Goal: Register for event/course

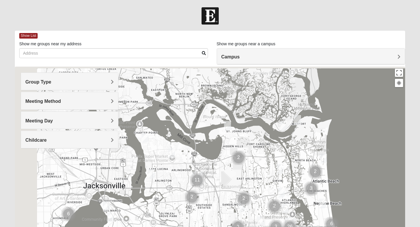
drag, startPoint x: 194, startPoint y: 110, endPoint x: 285, endPoint y: 162, distance: 105.3
click at [285, 162] on div at bounding box center [210, 183] width 390 height 233
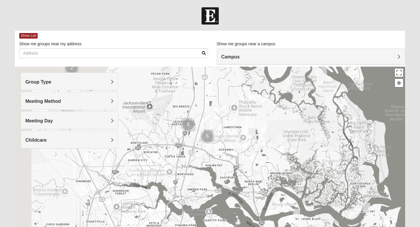
drag, startPoint x: 227, startPoint y: 113, endPoint x: 248, endPoint y: 180, distance: 69.7
click at [247, 179] on div at bounding box center [210, 183] width 390 height 233
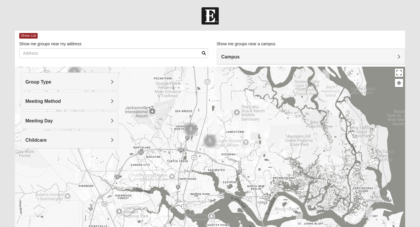
click at [115, 99] on div "Meeting Method" at bounding box center [69, 100] width 97 height 17
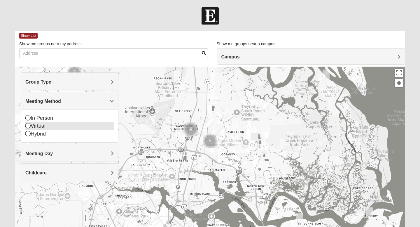
click at [71, 125] on div "Virtual" at bounding box center [69, 126] width 88 height 8
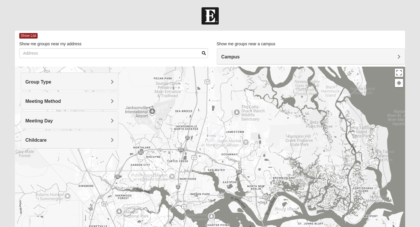
click at [253, 54] on div "Campus" at bounding box center [311, 56] width 188 height 16
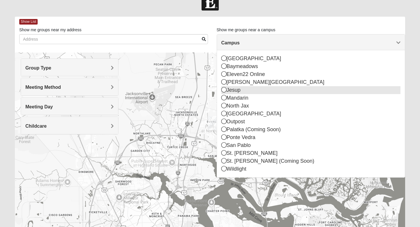
scroll to position [8, 0]
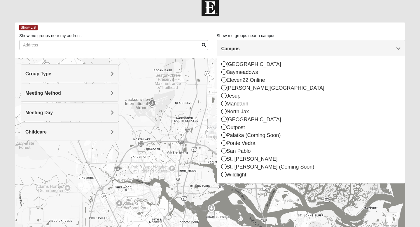
click at [244, 46] on h4 "Campus" at bounding box center [310, 49] width 179 height 6
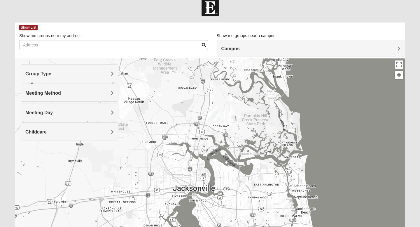
click at [97, 96] on div "Meeting Method" at bounding box center [69, 92] width 97 height 17
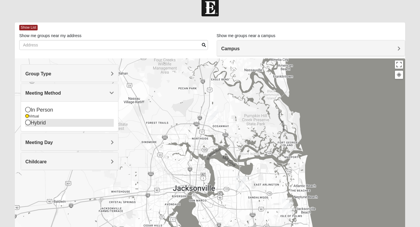
click at [31, 122] on div "Hybrid" at bounding box center [69, 123] width 88 height 8
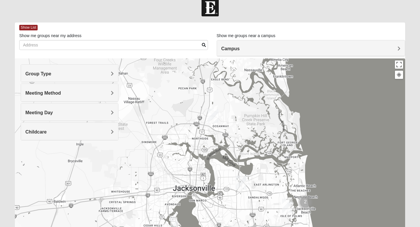
click at [78, 88] on div "Meeting Method" at bounding box center [69, 92] width 97 height 17
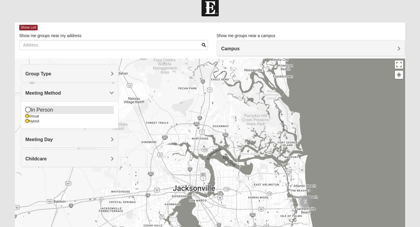
click at [68, 109] on div "In Person" at bounding box center [69, 110] width 88 height 8
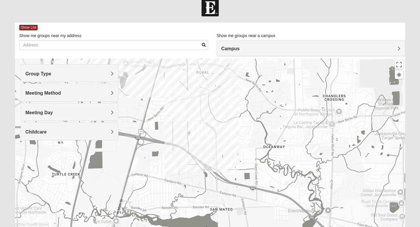
drag, startPoint x: 206, startPoint y: 127, endPoint x: 300, endPoint y: 139, distance: 95.0
click at [299, 139] on div at bounding box center [210, 174] width 390 height 233
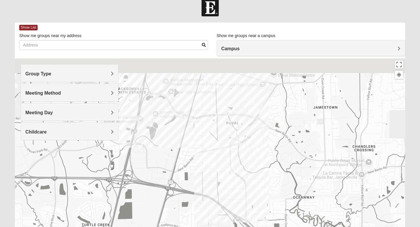
drag, startPoint x: 254, startPoint y: 98, endPoint x: 253, endPoint y: 148, distance: 49.6
click at [253, 148] on div at bounding box center [210, 174] width 390 height 233
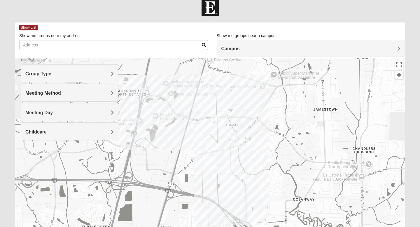
click at [224, 148] on div at bounding box center [210, 174] width 390 height 233
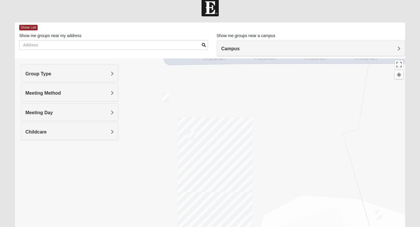
click at [166, 96] on img "On Campus Womens Lousignont 32218" at bounding box center [165, 98] width 7 height 10
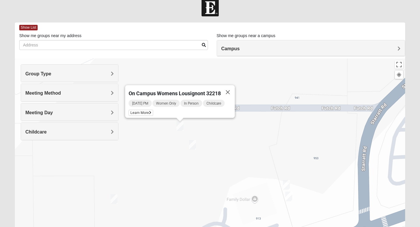
click at [116, 200] on img "On Campus Womens LeBlanc 32218" at bounding box center [114, 199] width 7 height 10
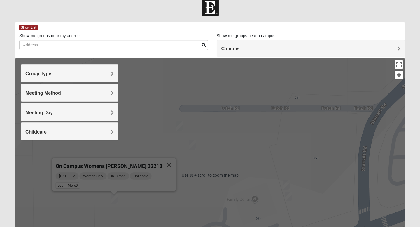
scroll to position [9, 0]
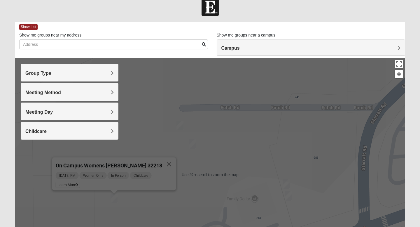
click at [136, 104] on div "On Campus Womens [PERSON_NAME] 32218 [DATE] PM Women Only In Person Childcare L…" at bounding box center [210, 174] width 390 height 233
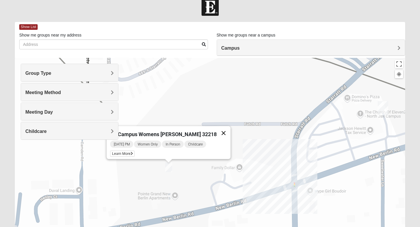
click at [219, 130] on button "Close" at bounding box center [224, 133] width 14 height 14
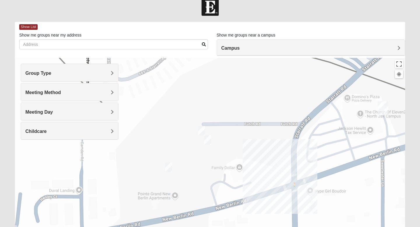
click at [202, 128] on img "On Campus Womens Lousignont 32218" at bounding box center [201, 131] width 7 height 10
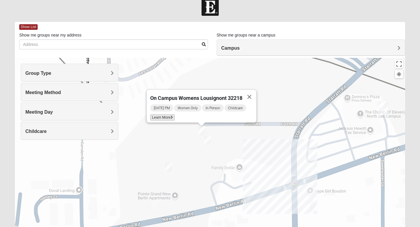
click at [172, 116] on icon at bounding box center [172, 118] width 2 height 4
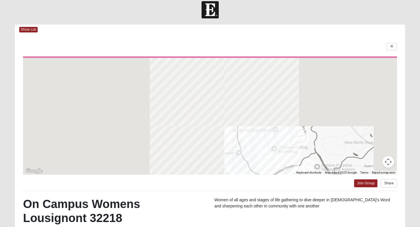
scroll to position [0, 0]
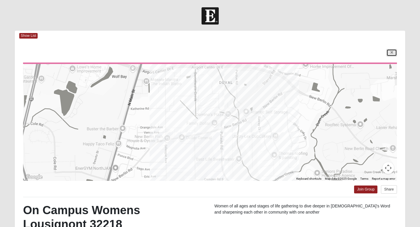
click at [389, 51] on link at bounding box center [391, 52] width 11 height 7
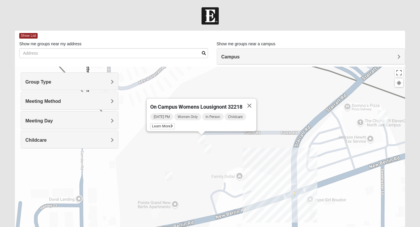
click at [274, 52] on div "Campus" at bounding box center [311, 56] width 188 height 16
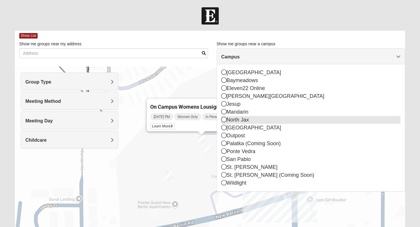
click at [247, 118] on div "North Jax" at bounding box center [310, 120] width 179 height 8
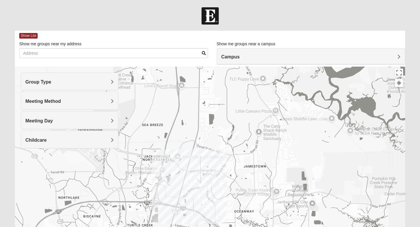
click at [235, 134] on img "Womens Grissinger 32218" at bounding box center [235, 136] width 7 height 10
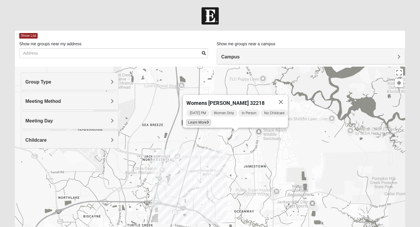
click at [207, 120] on icon at bounding box center [208, 122] width 2 height 4
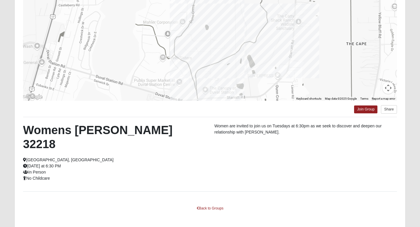
scroll to position [69, 0]
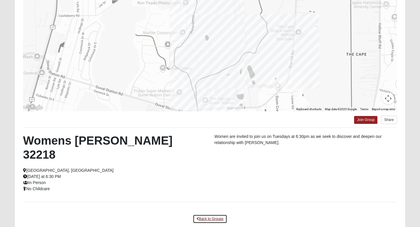
click at [202, 214] on link "Back to Groups" at bounding box center [210, 218] width 34 height 9
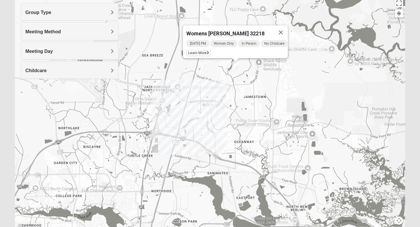
click at [167, 91] on div "Womens [PERSON_NAME] 32218 [DATE] PM Women Only In Person No Childcare Learn Mo…" at bounding box center [210, 113] width 390 height 233
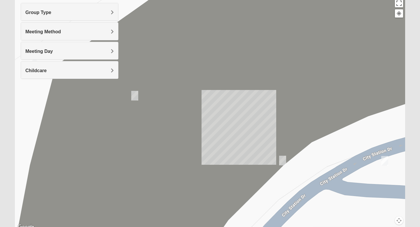
click at [134, 94] on img "Womens Getz 32218" at bounding box center [134, 96] width 7 height 10
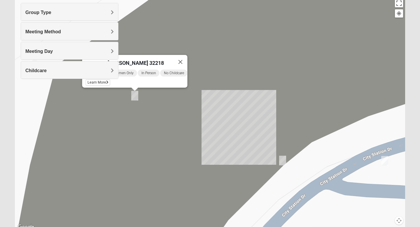
click at [102, 81] on div "Group Type Mixed Group Men Only Women Only 1825 Meeting Method In Person Virtua…" at bounding box center [70, 44] width 98 height 82
click at [102, 80] on div "Group Type Mixed Group Men Only Women Only 1825 Meeting Method In Person Virtua…" at bounding box center [70, 44] width 98 height 82
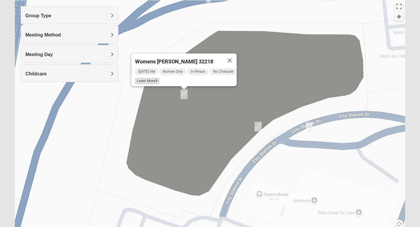
click at [155, 79] on icon at bounding box center [156, 81] width 2 height 4
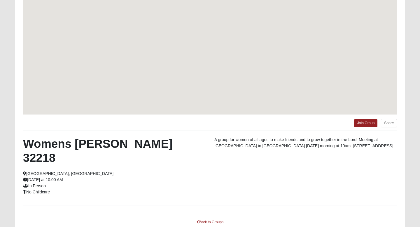
scroll to position [41, 0]
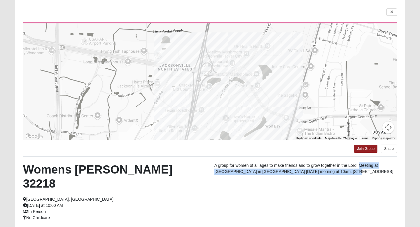
drag, startPoint x: 358, startPoint y: 166, endPoint x: 329, endPoint y: 172, distance: 30.0
click at [329, 172] on p "A group for women of all ages to make friends and to grow together in the Lord.…" at bounding box center [305, 168] width 183 height 12
copy p "Meeting at [GEOGRAPHIC_DATA] in [GEOGRAPHIC_DATA] [DATE] morning at 10am."
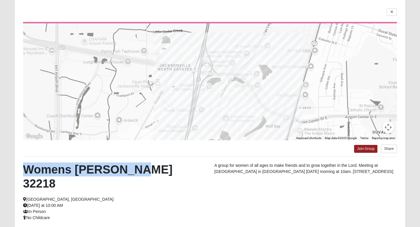
drag, startPoint x: 25, startPoint y: 170, endPoint x: 136, endPoint y: 173, distance: 111.5
click at [136, 173] on h2 "Womens [PERSON_NAME] 32218" at bounding box center [114, 176] width 183 height 28
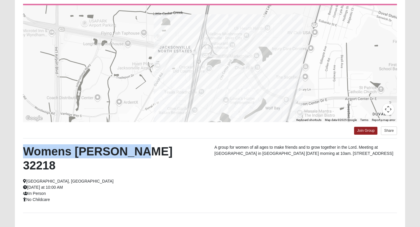
scroll to position [59, 0]
click at [363, 130] on link "Join Group" at bounding box center [365, 130] width 23 height 8
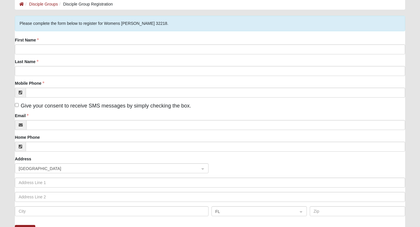
scroll to position [7, 0]
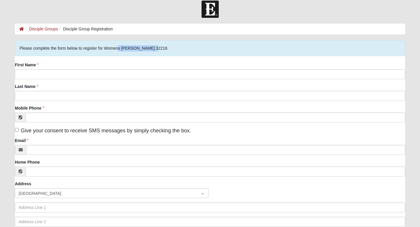
drag, startPoint x: 105, startPoint y: 48, endPoint x: 142, endPoint y: 48, distance: 37.6
click at [142, 48] on div "Please complete the form below to register for Womens [PERSON_NAME] 32218." at bounding box center [210, 48] width 390 height 15
copy div "Womens [PERSON_NAME] 32218"
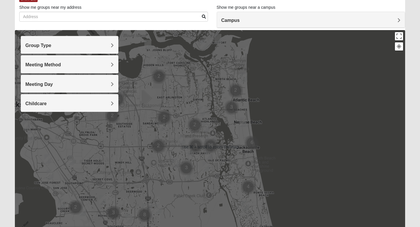
scroll to position [36, 0]
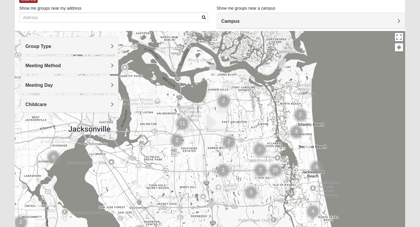
drag, startPoint x: 162, startPoint y: 71, endPoint x: 238, endPoint y: 114, distance: 87.5
click at [231, 108] on img "Cluster of 2 groups" at bounding box center [223, 101] width 15 height 15
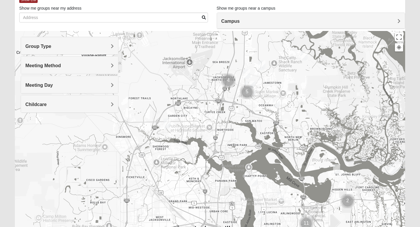
drag, startPoint x: 192, startPoint y: 90, endPoint x: 295, endPoint y: 156, distance: 122.2
click at [295, 155] on div at bounding box center [210, 147] width 390 height 233
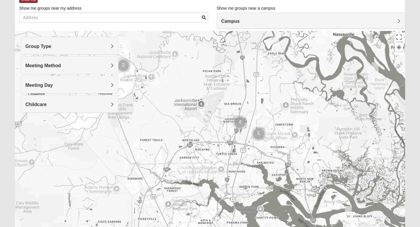
drag, startPoint x: 244, startPoint y: 119, endPoint x: 258, endPoint y: 148, distance: 32.1
click at [258, 148] on div at bounding box center [210, 147] width 390 height 233
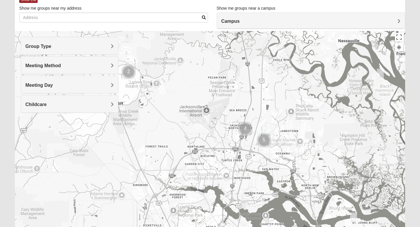
click at [243, 126] on img "Cluster of 4 groups" at bounding box center [245, 128] width 15 height 15
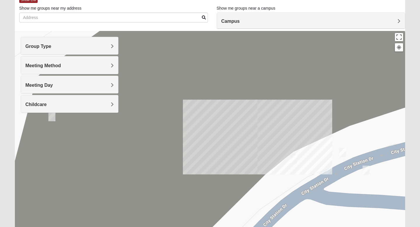
click at [342, 150] on img "Womens Getz 32218" at bounding box center [342, 153] width 7 height 10
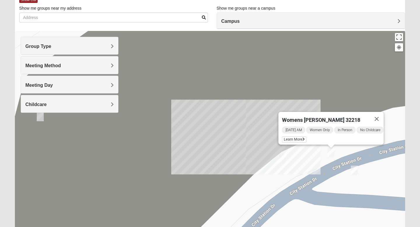
click at [281, 159] on img "Womens Holt 32218" at bounding box center [282, 159] width 7 height 10
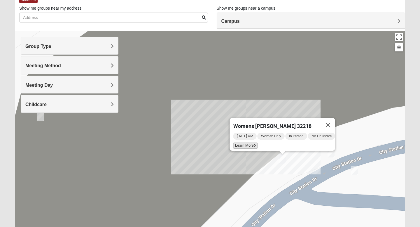
click at [254, 144] on icon at bounding box center [255, 146] width 2 height 4
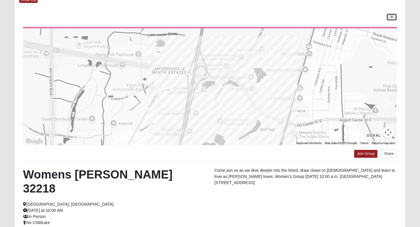
click at [390, 18] on link at bounding box center [391, 16] width 11 height 7
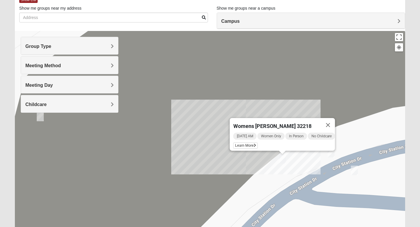
click at [333, 156] on img "Womens Getz 32218" at bounding box center [331, 153] width 7 height 10
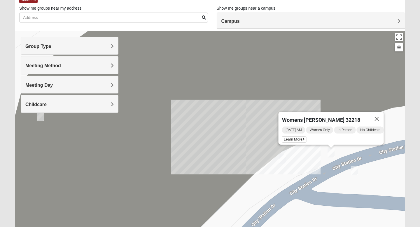
click at [282, 158] on img "Womens Holt 32218" at bounding box center [282, 159] width 7 height 10
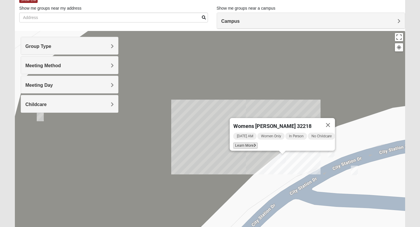
click at [250, 143] on span "Learn More" at bounding box center [245, 145] width 25 height 6
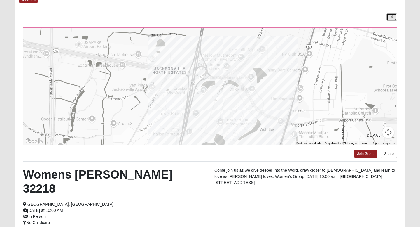
click at [391, 15] on icon at bounding box center [392, 17] width 2 height 4
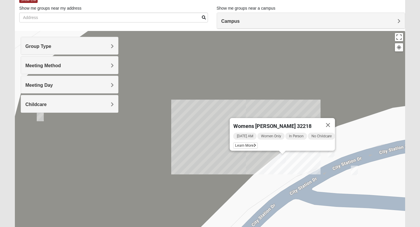
click at [333, 156] on img "Womens Getz 32218" at bounding box center [331, 153] width 7 height 10
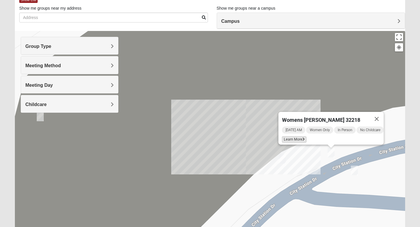
click at [289, 137] on span "Learn More" at bounding box center [294, 139] width 25 height 6
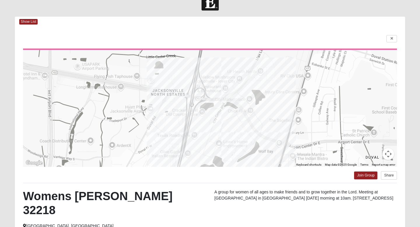
scroll to position [15, 0]
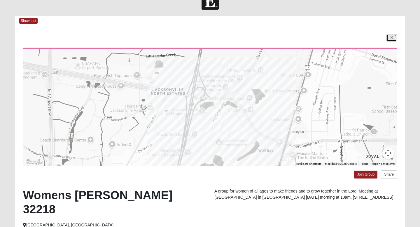
click at [393, 37] on link at bounding box center [391, 37] width 11 height 7
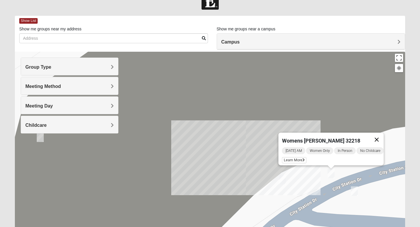
click at [381, 135] on button "Close" at bounding box center [377, 139] width 14 height 14
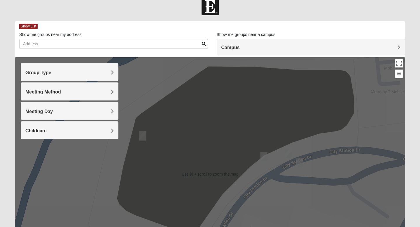
scroll to position [11, 0]
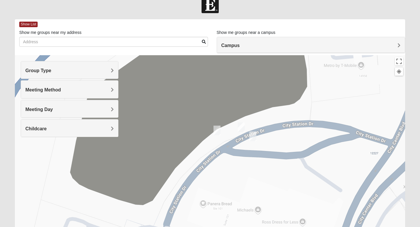
drag, startPoint x: 247, startPoint y: 127, endPoint x: 200, endPoint y: 102, distance: 53.1
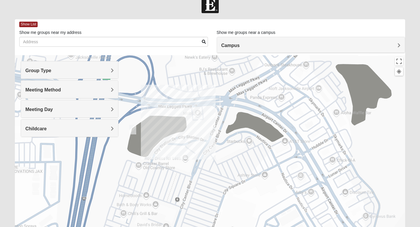
drag, startPoint x: 346, startPoint y: 146, endPoint x: 195, endPoint y: 142, distance: 150.8
click at [195, 142] on div at bounding box center [210, 171] width 390 height 233
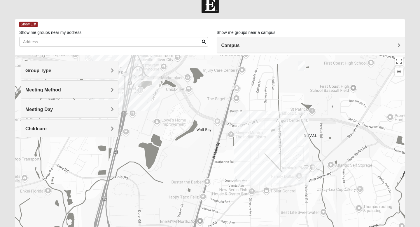
drag, startPoint x: 279, startPoint y: 185, endPoint x: 186, endPoint y: 103, distance: 123.8
click at [186, 103] on div at bounding box center [210, 171] width 390 height 233
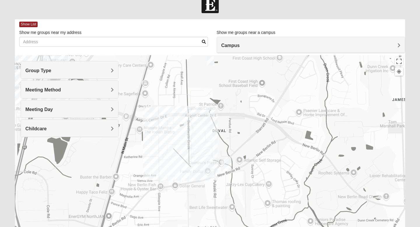
drag, startPoint x: 295, startPoint y: 179, endPoint x: 207, endPoint y: 175, distance: 88.2
click at [207, 175] on div at bounding box center [210, 171] width 390 height 233
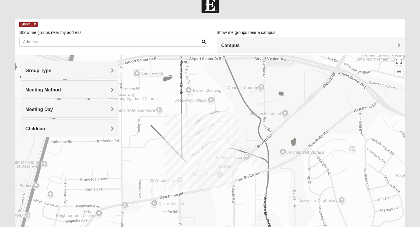
click at [200, 163] on img "On Campus Womens LeBlanc 32218" at bounding box center [201, 167] width 7 height 10
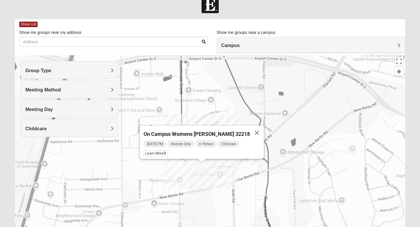
click at [215, 173] on div "On Campus Womens [PERSON_NAME] 32218 [DATE] PM Women Only In Person Childcare L…" at bounding box center [210, 171] width 390 height 233
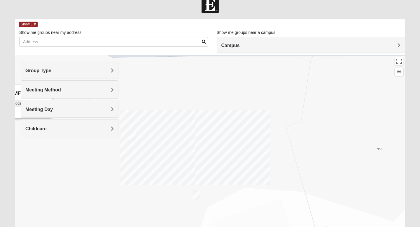
click at [136, 136] on img "On Campus Womens Lousignont 32218" at bounding box center [132, 136] width 7 height 10
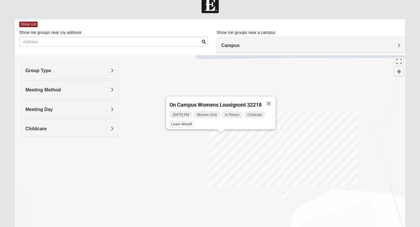
drag, startPoint x: 146, startPoint y: 147, endPoint x: 235, endPoint y: 149, distance: 89.0
click at [235, 149] on div "On Campus Womens Lousignont 32218 [DATE] PM Women Only In Person Childcare Lear…" at bounding box center [210, 171] width 390 height 233
click at [189, 121] on span "Learn More" at bounding box center [181, 124] width 25 height 6
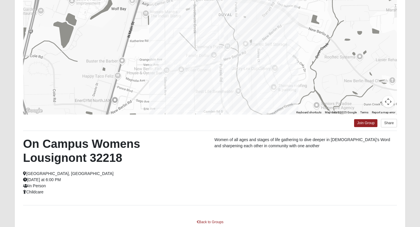
scroll to position [67, 0]
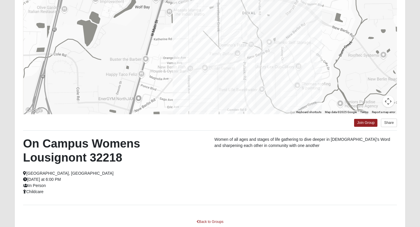
drag, startPoint x: 280, startPoint y: 94, endPoint x: 304, endPoint y: 90, distance: 23.9
click at [305, 91] on div at bounding box center [210, 55] width 374 height 117
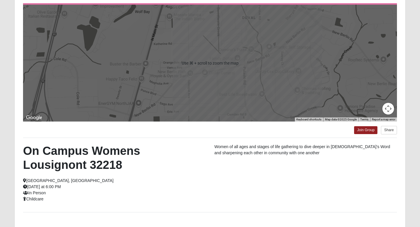
scroll to position [58, 0]
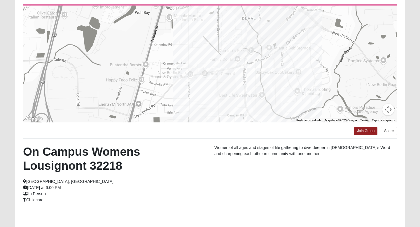
click at [294, 71] on div at bounding box center [210, 64] width 374 height 117
click at [220, 68] on div "Jazzy-Lex CupCakery LLC Jazzy-Lex CupCakery LLC 12697 Daylight Trail Jacksonvil…" at bounding box center [210, 64] width 374 height 117
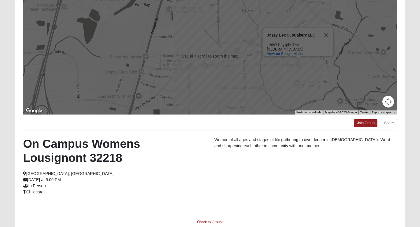
scroll to position [103, 0]
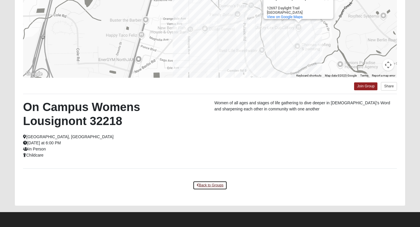
click at [208, 185] on link "Back to Groups" at bounding box center [210, 185] width 34 height 9
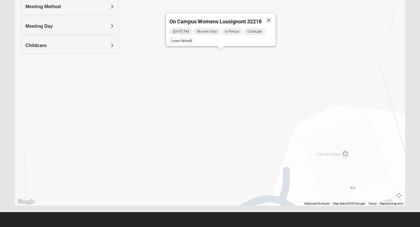
scroll to position [95, 0]
click at [286, 114] on img "On Campus Mixed Carroll 32218" at bounding box center [284, 113] width 7 height 10
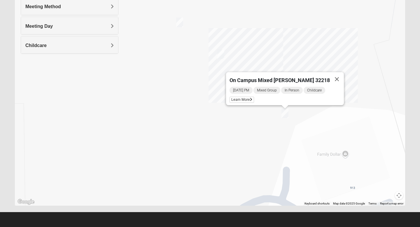
click at [181, 23] on img "On Campus Mens Summons 32218" at bounding box center [179, 23] width 7 height 10
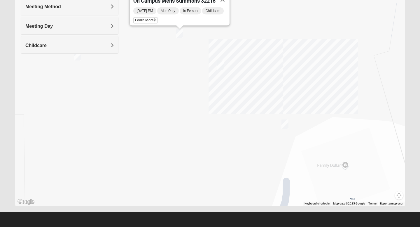
click at [79, 60] on img "On Campus Womens LeBlanc 32218" at bounding box center [77, 56] width 7 height 10
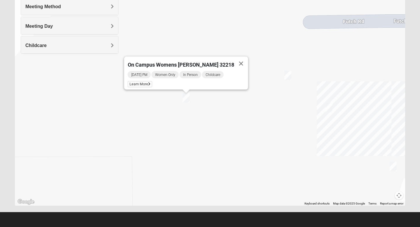
drag, startPoint x: 112, startPoint y: 70, endPoint x: 213, endPoint y: 112, distance: 109.6
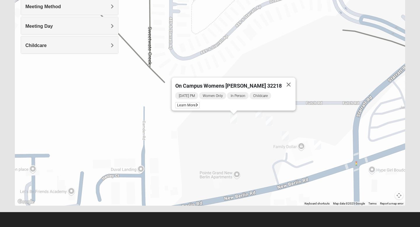
click at [269, 121] on img "On Campus Womens Lousignont 32218" at bounding box center [269, 121] width 7 height 10
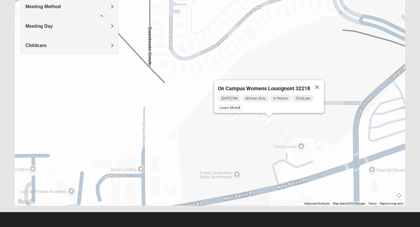
click at [233, 119] on img "On Campus Womens LeBlanc 32218" at bounding box center [233, 119] width 7 height 10
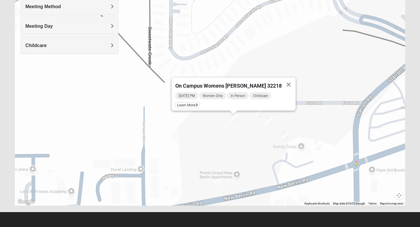
click at [270, 120] on img "On Campus Womens Lousignont 32218" at bounding box center [269, 121] width 7 height 10
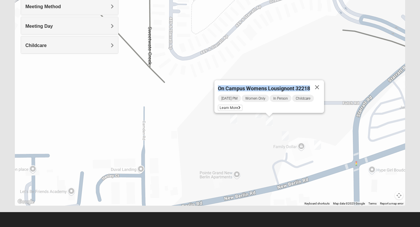
drag, startPoint x: 218, startPoint y: 83, endPoint x: 309, endPoint y: 86, distance: 91.6
click at [309, 86] on span "On Campus Womens Lousignont 32218" at bounding box center [264, 88] width 92 height 6
copy span "On Campus Womens Lousignont 32218"
